Goal: Transaction & Acquisition: Purchase product/service

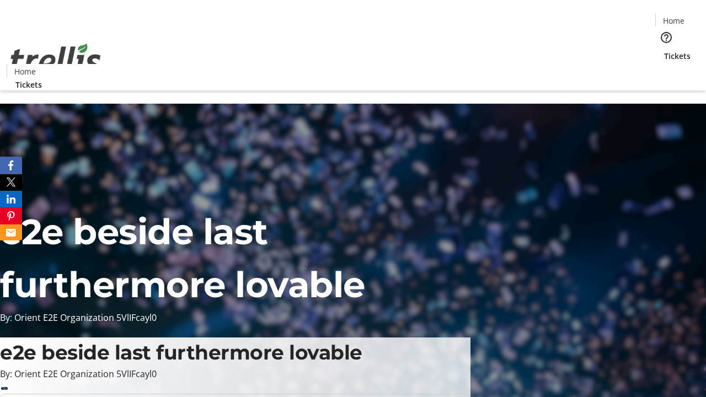
click at [664, 50] on span "Tickets" at bounding box center [677, 56] width 26 height 12
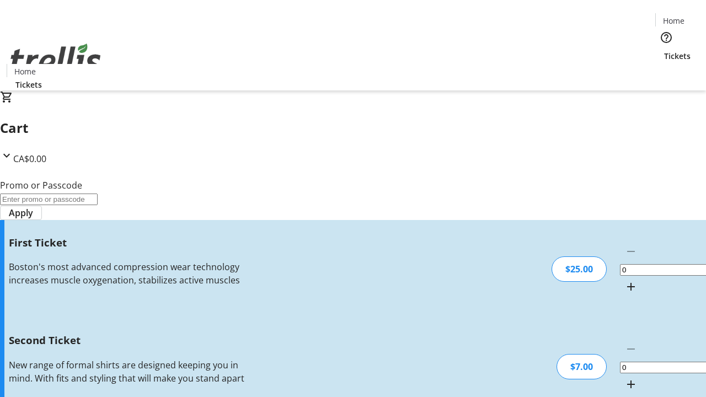
click at [624, 280] on mat-icon "Increment by one" at bounding box center [630, 286] width 13 height 13
type input "1"
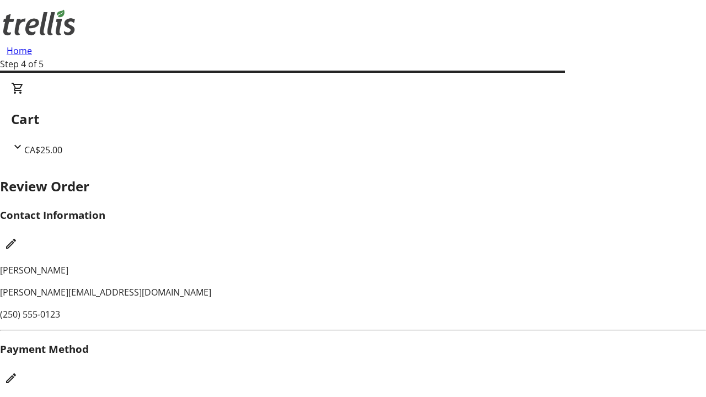
click at [18, 372] on mat-icon "Edit Payment Method" at bounding box center [10, 378] width 13 height 13
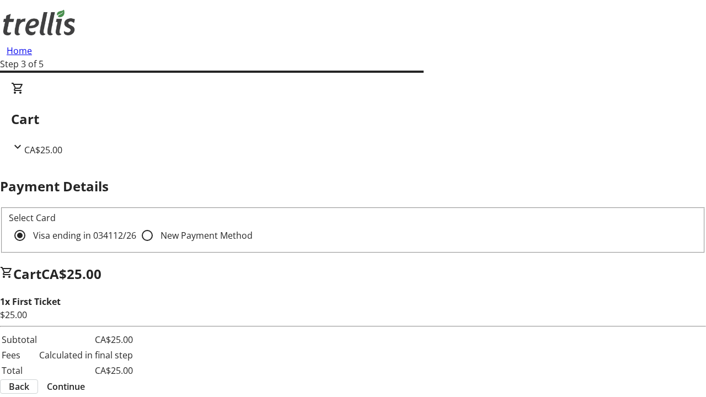
click at [136, 224] on input "New Payment Method" at bounding box center [147, 235] width 22 height 22
radio input "true"
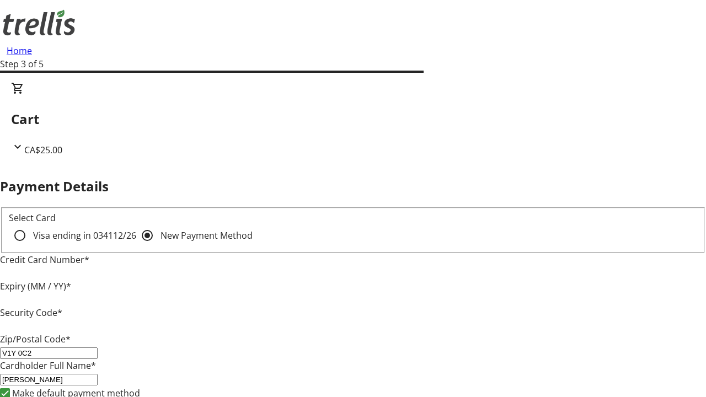
type input "V1Y 0C2"
